Goal: Navigation & Orientation: Find specific page/section

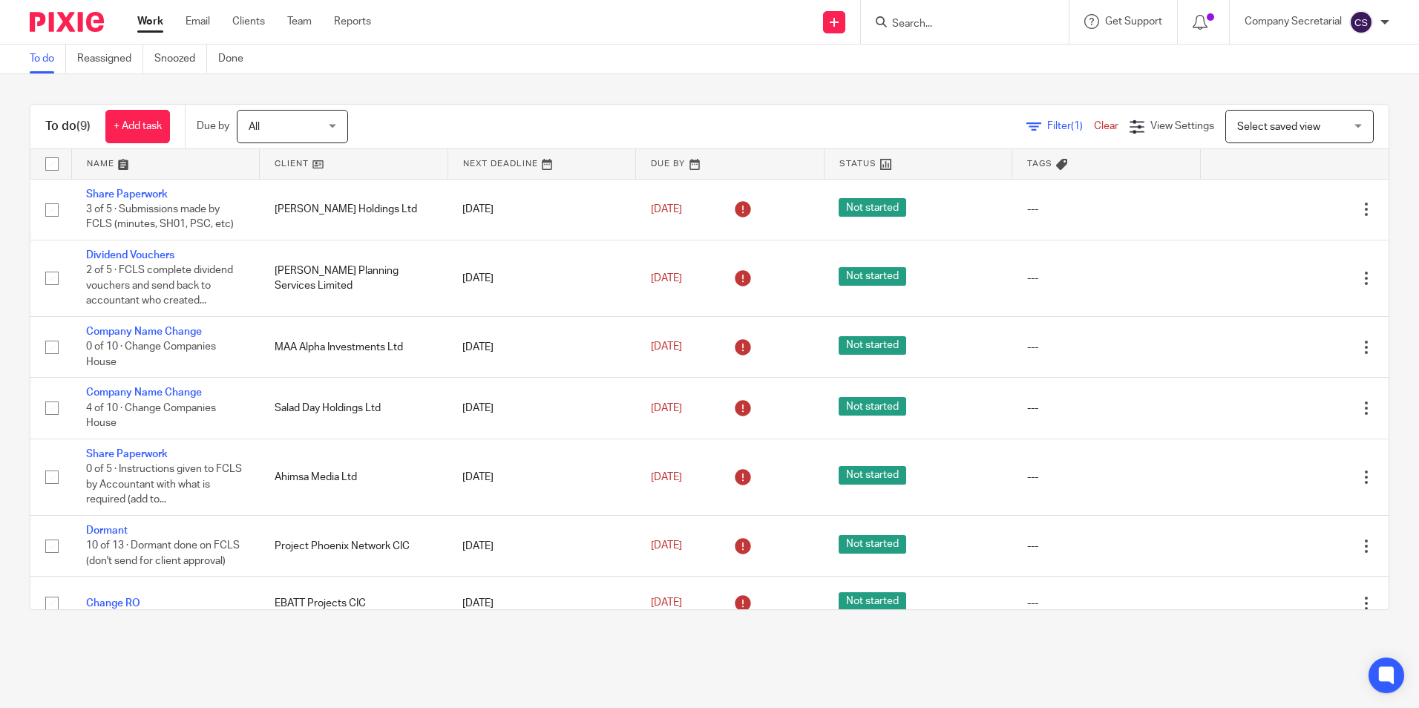
scroll to position [149, 0]
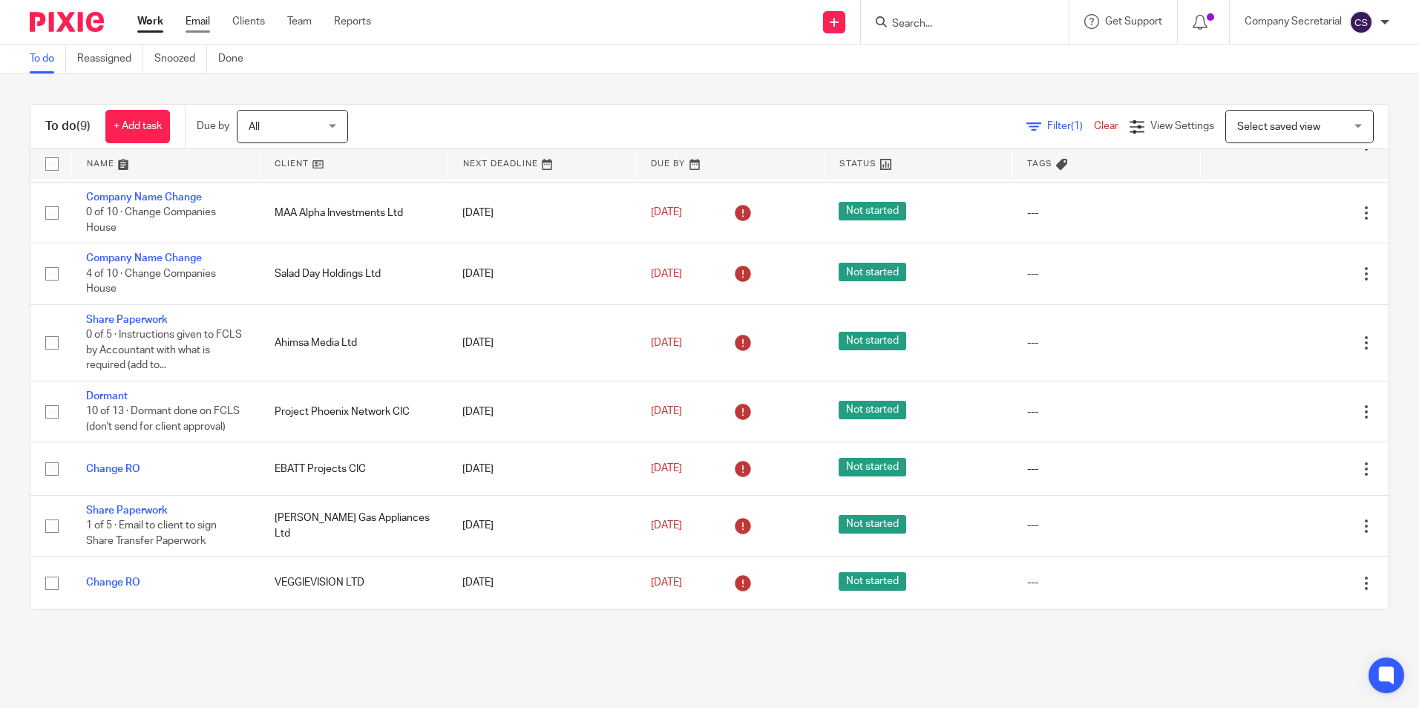
click at [195, 22] on link "Email" at bounding box center [198, 21] width 24 height 15
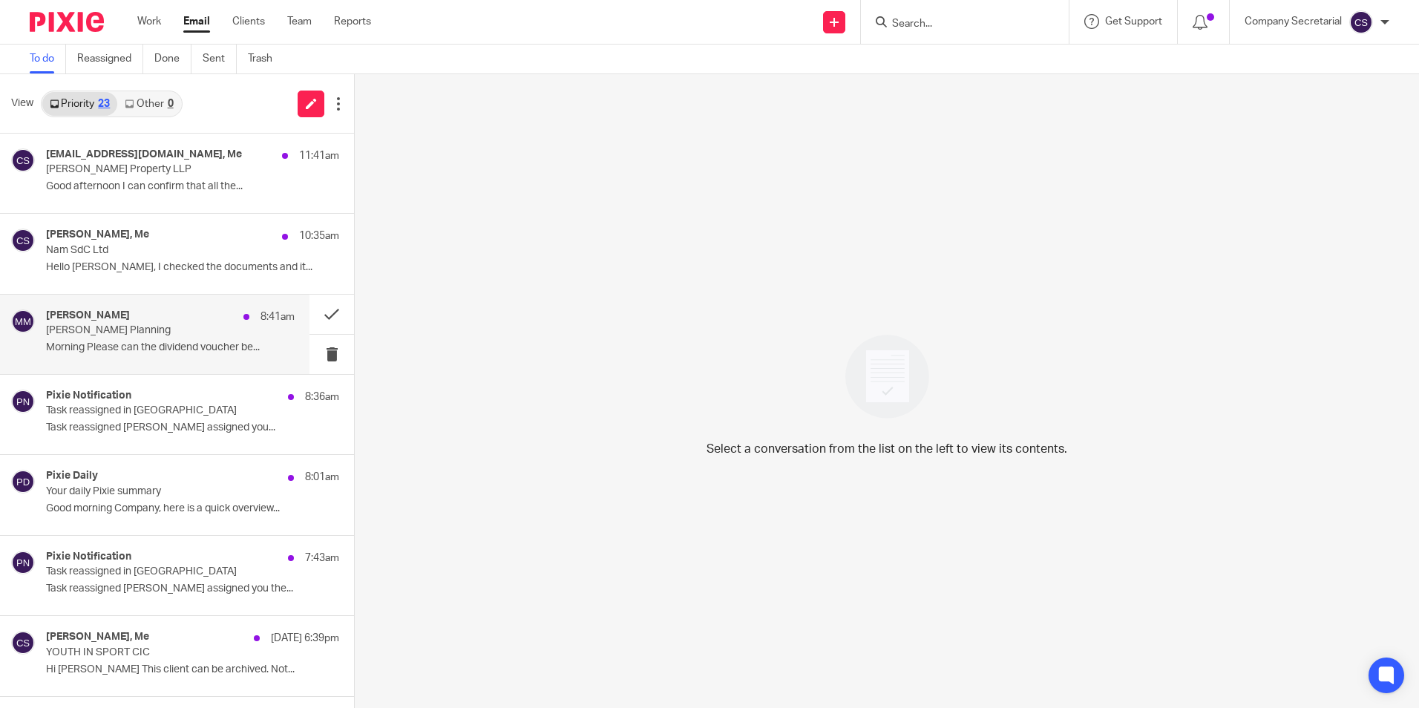
click at [96, 319] on h4 "[PERSON_NAME]" at bounding box center [88, 316] width 84 height 13
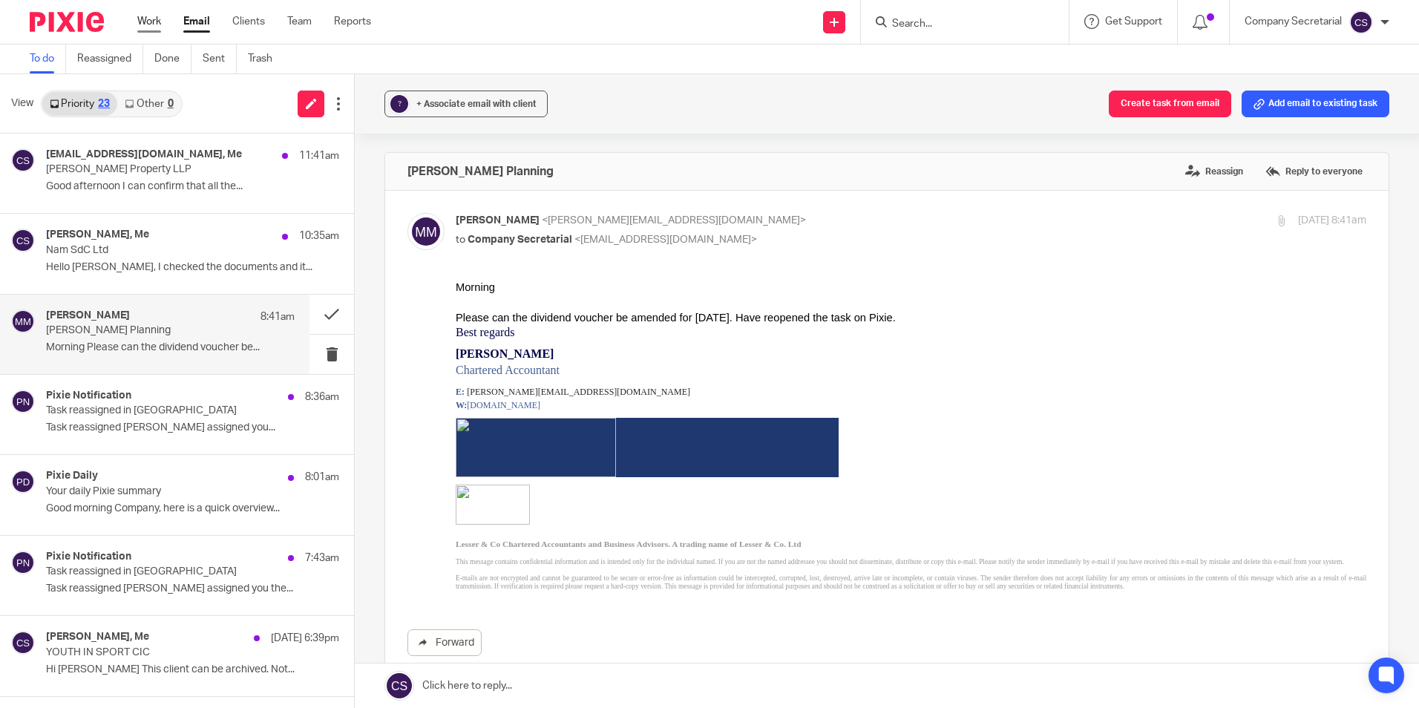
click at [156, 16] on link "Work" at bounding box center [149, 21] width 24 height 15
